Goal: Task Accomplishment & Management: Use online tool/utility

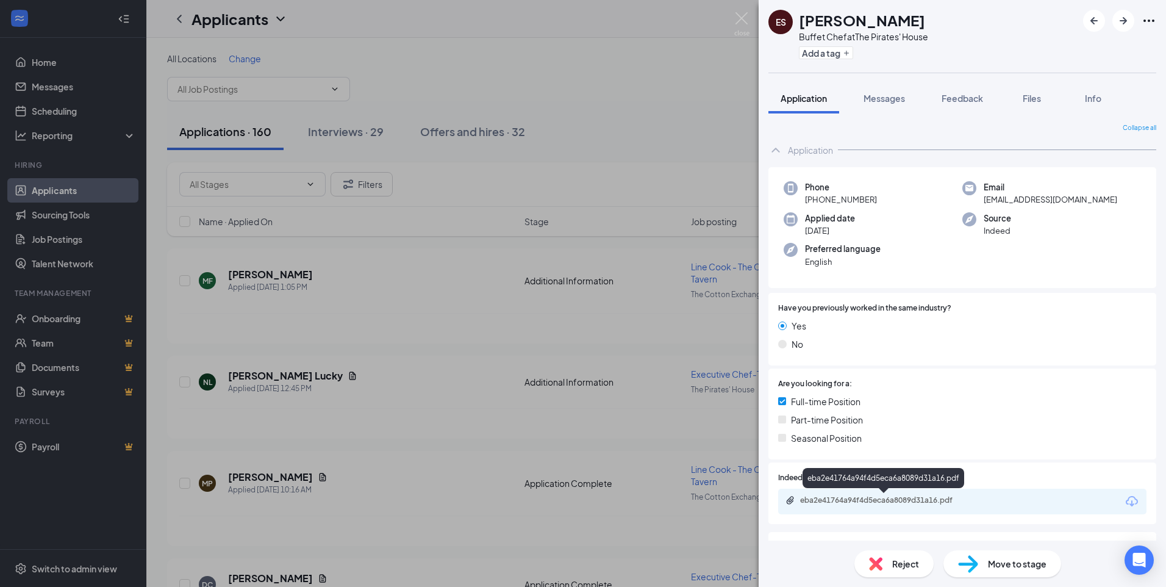
click at [835, 500] on div "eba2e41764a94f4d5eca6a8089d31a16.pdf" at bounding box center [885, 500] width 171 height 10
click at [897, 561] on span "Reject" at bounding box center [905, 563] width 27 height 13
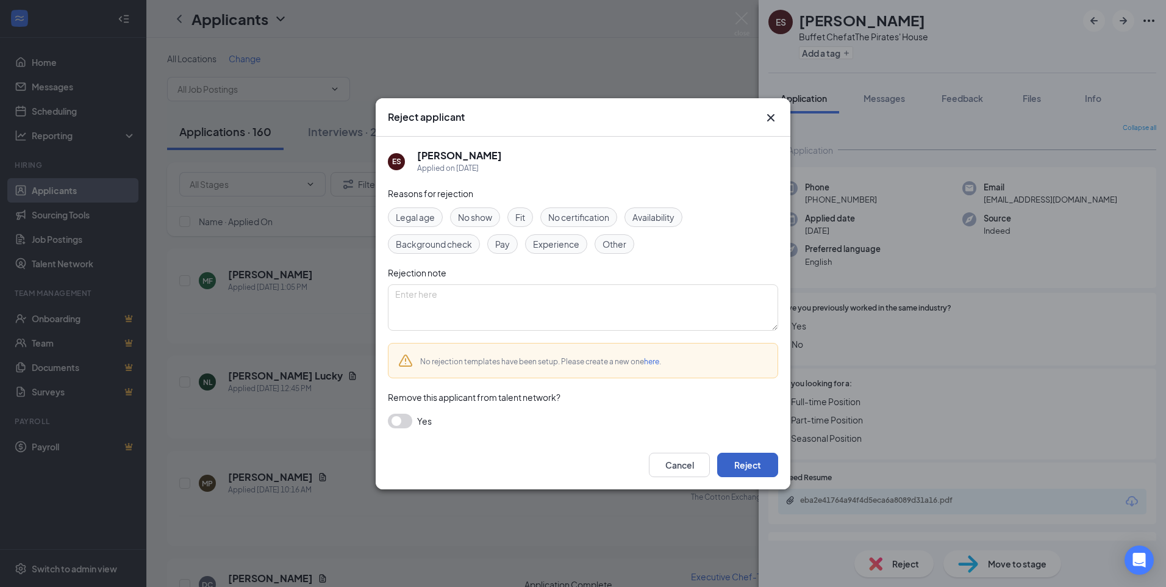
click at [750, 467] on button "Reject" at bounding box center [747, 465] width 61 height 24
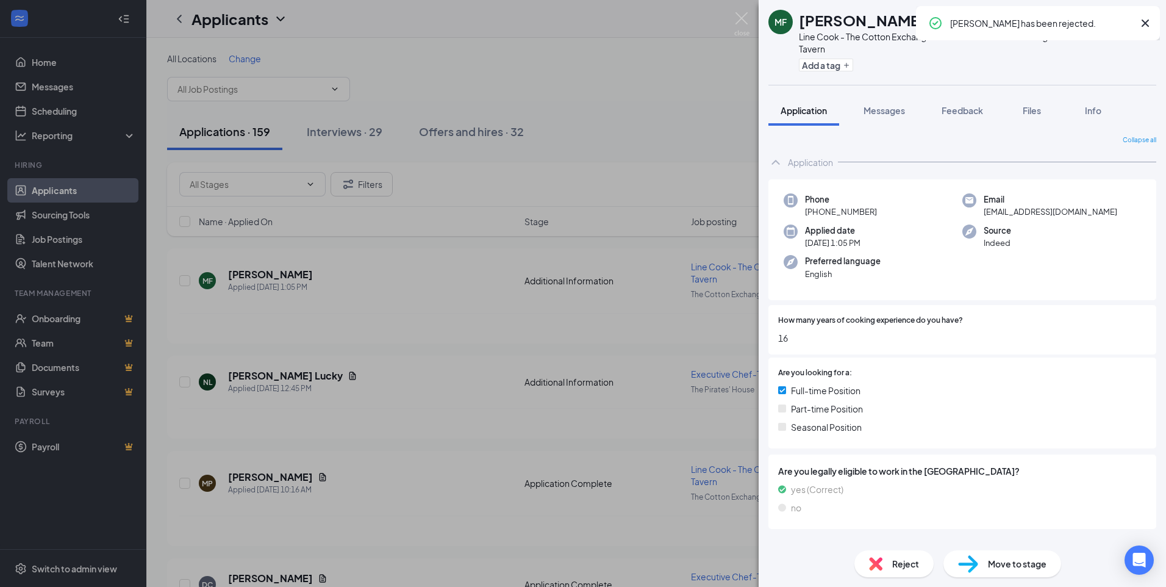
click at [337, 86] on div "MF [PERSON_NAME] Line Cook - The Cotton Exchange Tavern at The Cotton Exchange …" at bounding box center [583, 293] width 1166 height 587
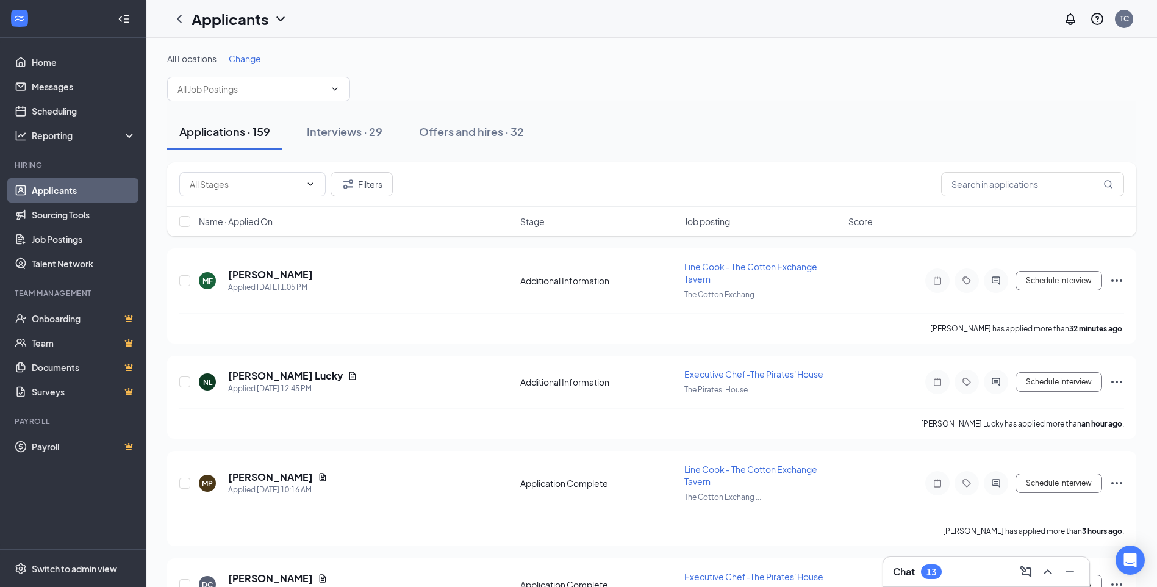
click at [337, 86] on icon "ChevronDown" at bounding box center [335, 89] width 10 height 10
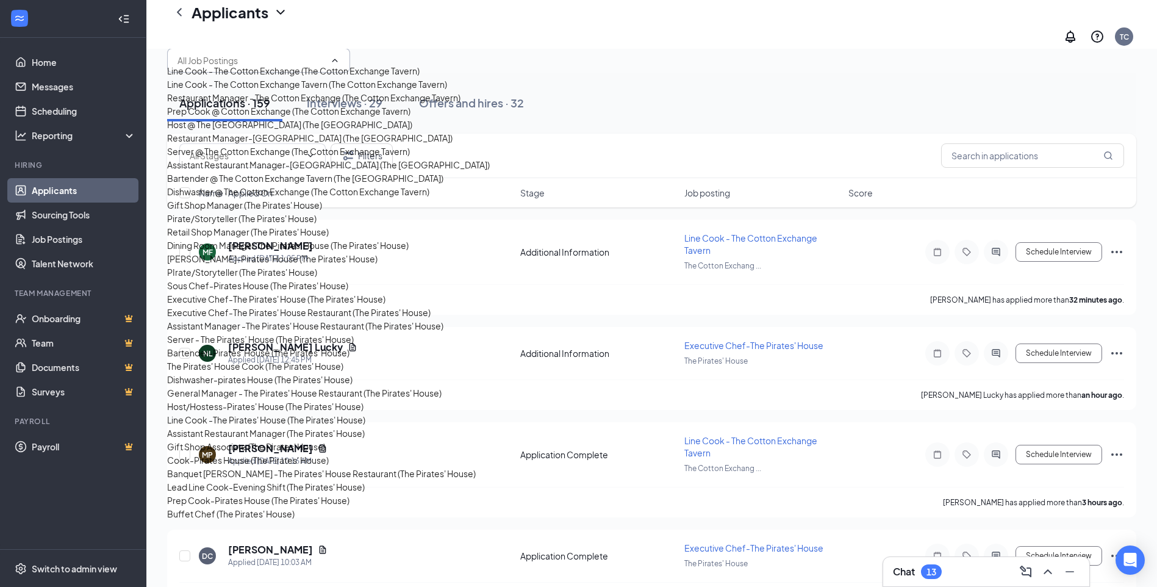
scroll to position [61, 0]
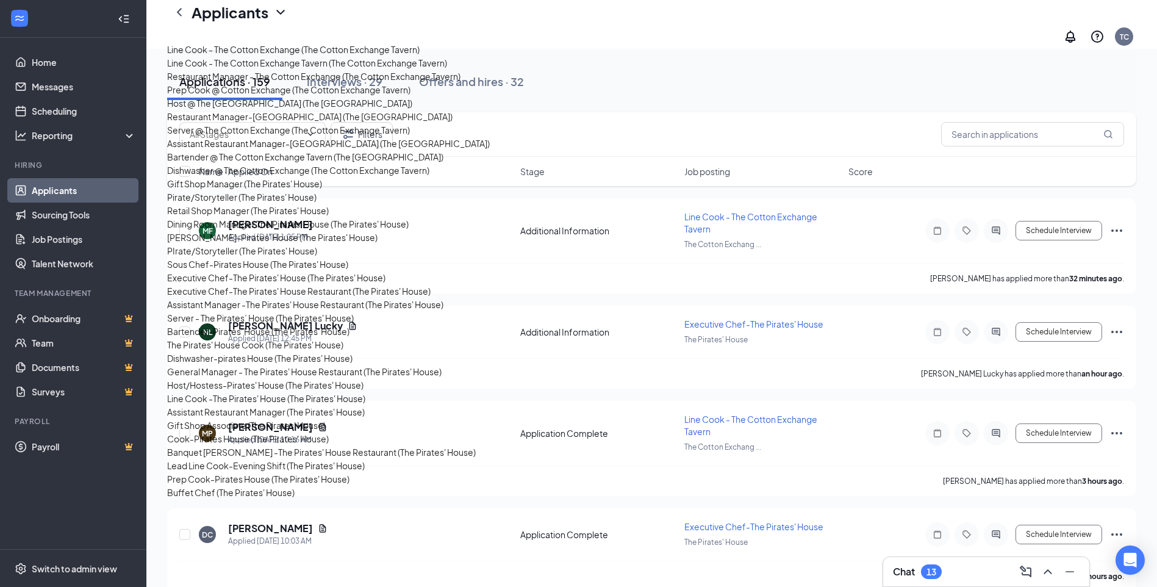
click at [253, 486] on div "Buffet Chef (The Pirates' House)" at bounding box center [230, 492] width 127 height 13
type input "Buffet Chef (The Pirates' House)"
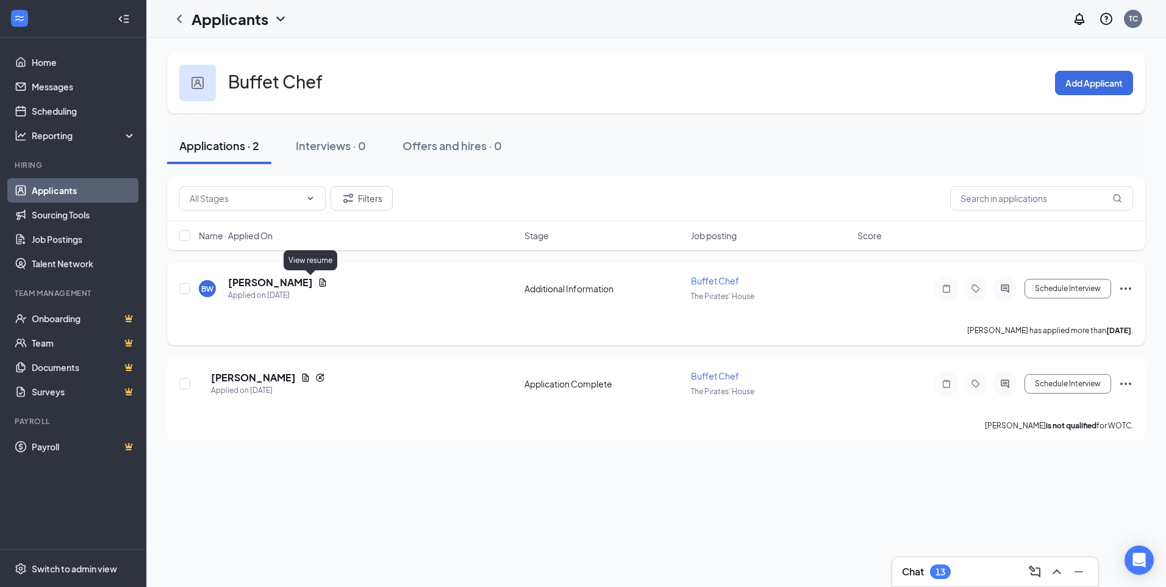
click at [320, 283] on icon "Document" at bounding box center [323, 282] width 7 height 8
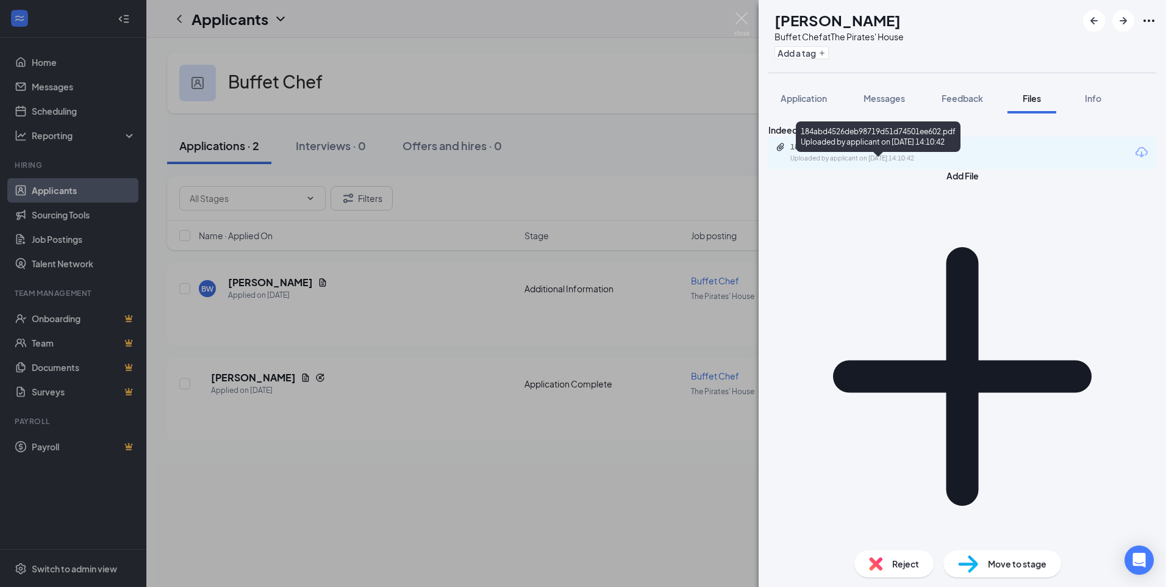
click at [828, 163] on div "Uploaded by applicant on [DATE] 14:10:42" at bounding box center [882, 159] width 183 height 10
